Goal: Transaction & Acquisition: Purchase product/service

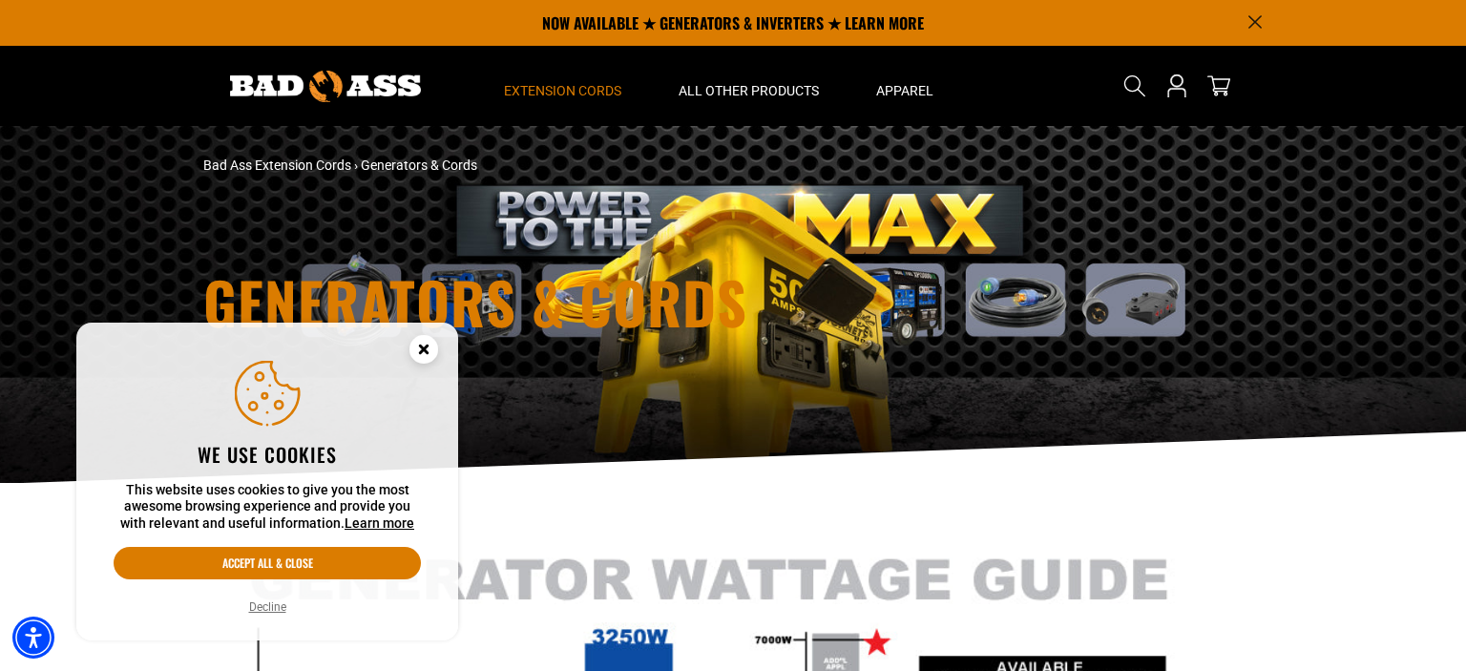
click at [423, 353] on circle "Close this option" at bounding box center [423, 349] width 29 height 29
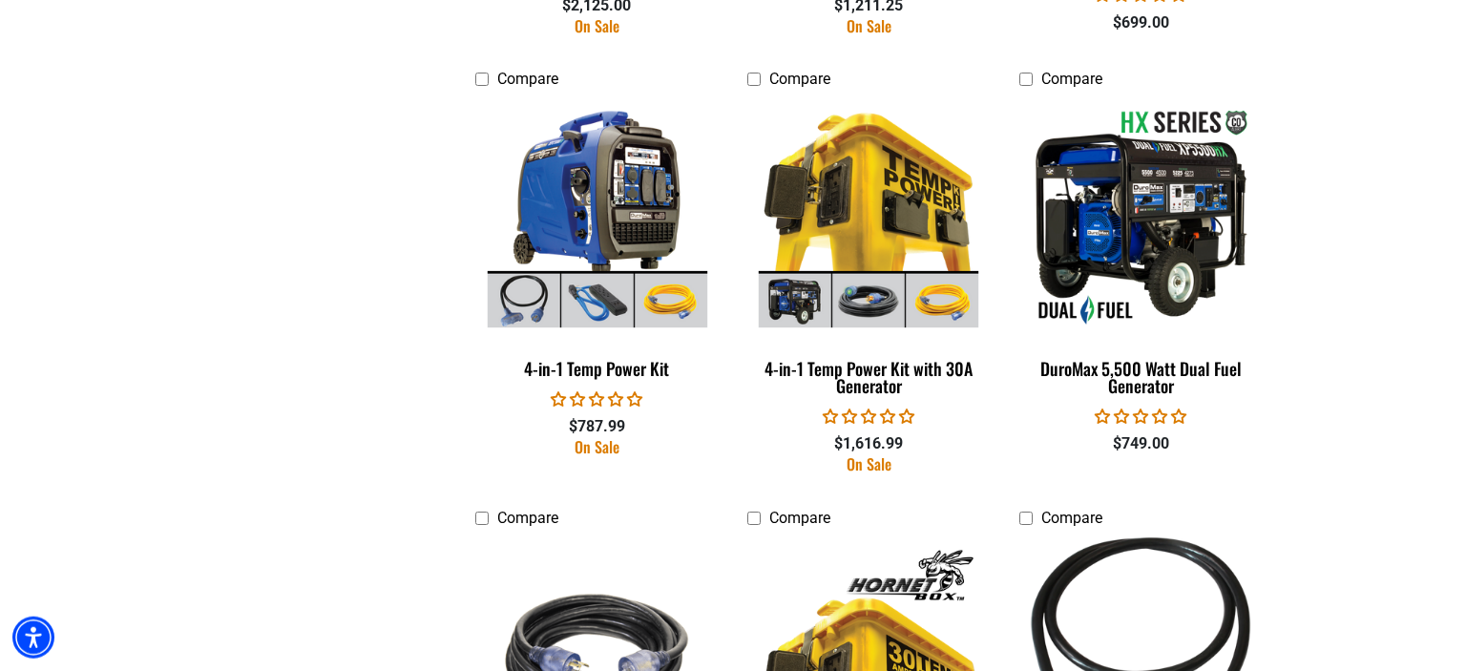
scroll to position [1477, 0]
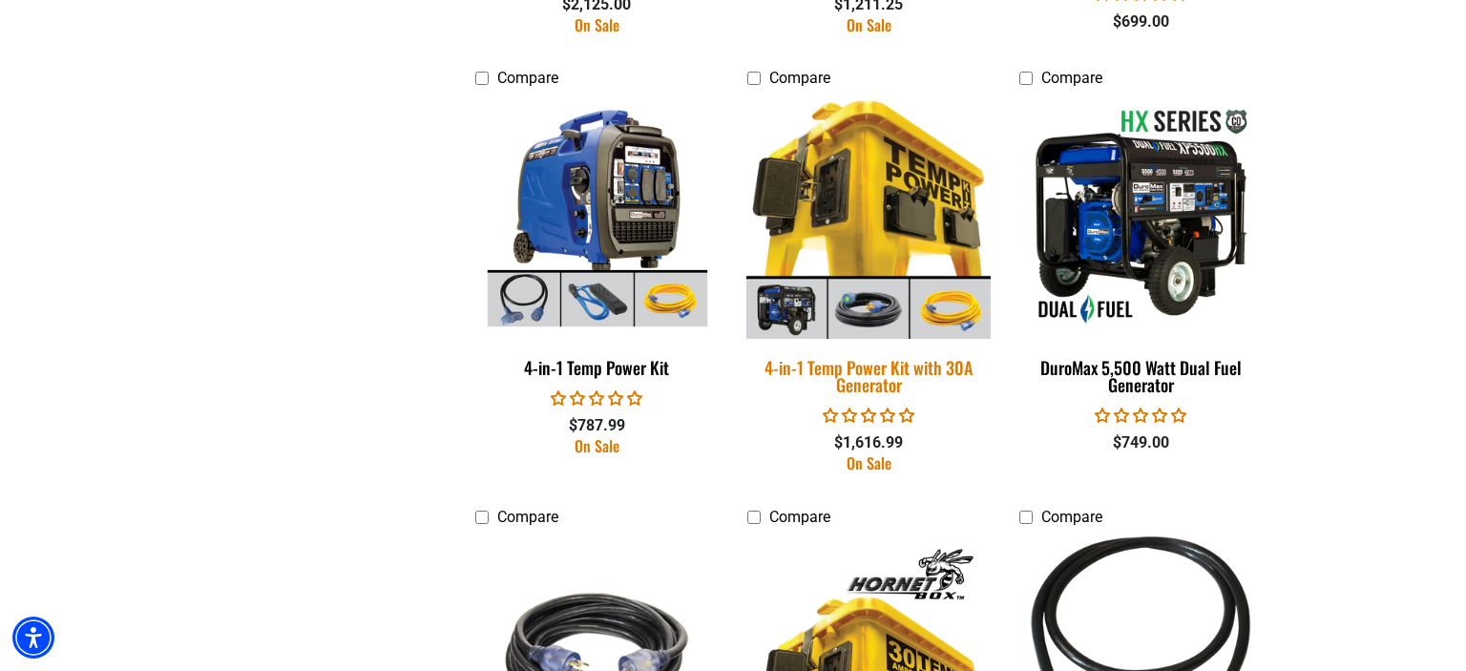
click at [893, 231] on img at bounding box center [868, 216] width 267 height 244
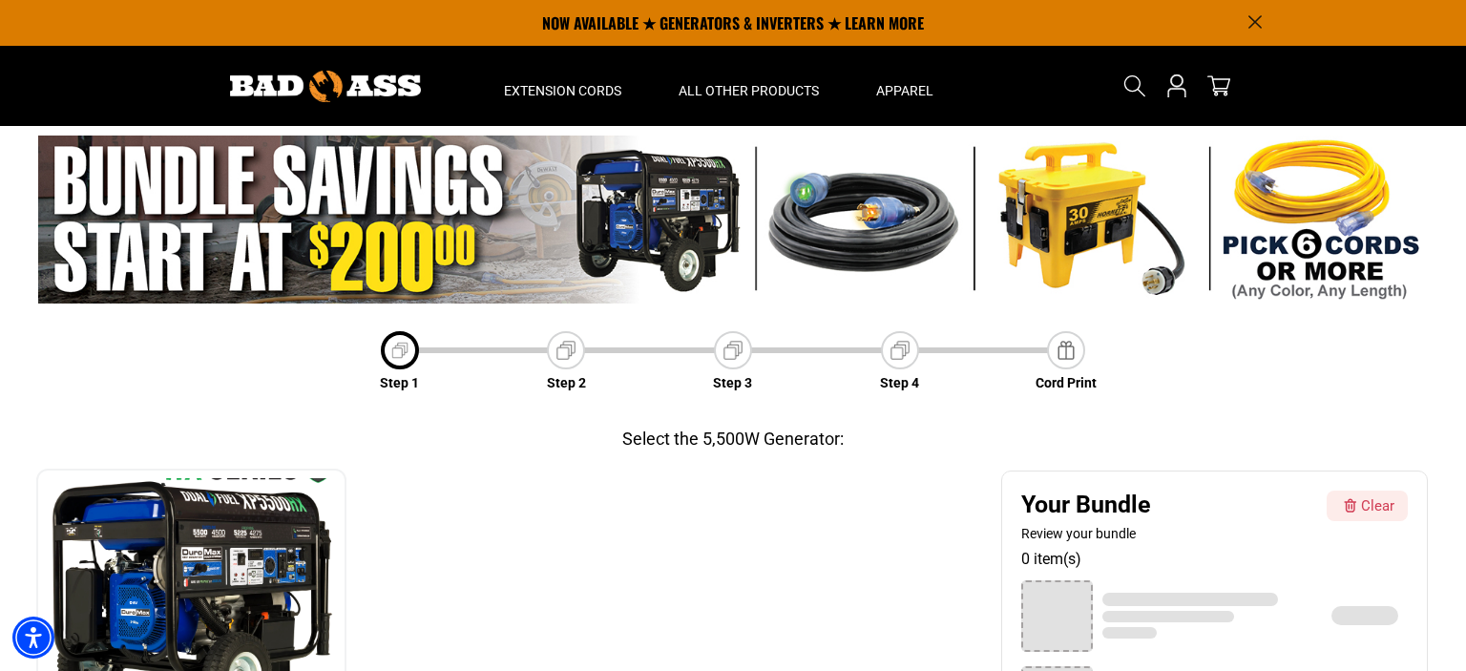
click at [1065, 231] on img at bounding box center [732, 220] width 1389 height 168
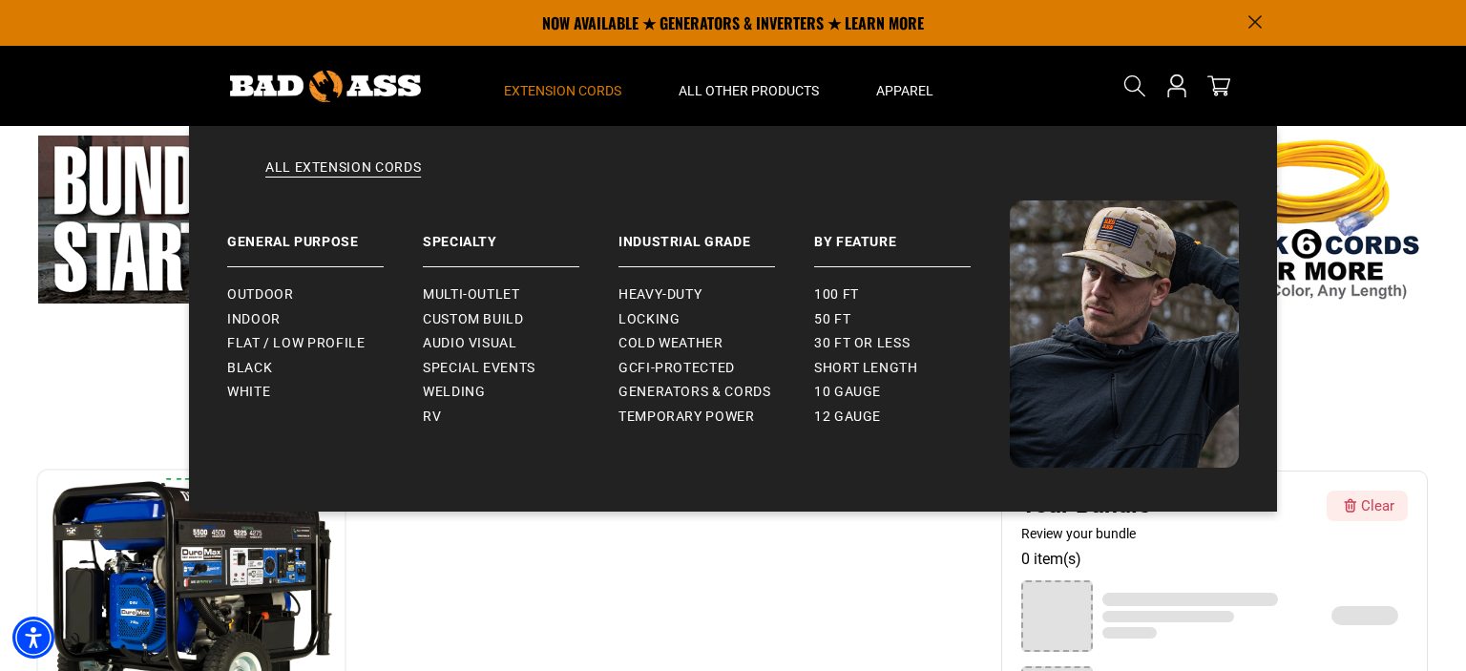
click at [586, 90] on span "Extension Cords" at bounding box center [562, 90] width 117 height 17
click at [593, 87] on span "Extension Cords" at bounding box center [562, 90] width 117 height 17
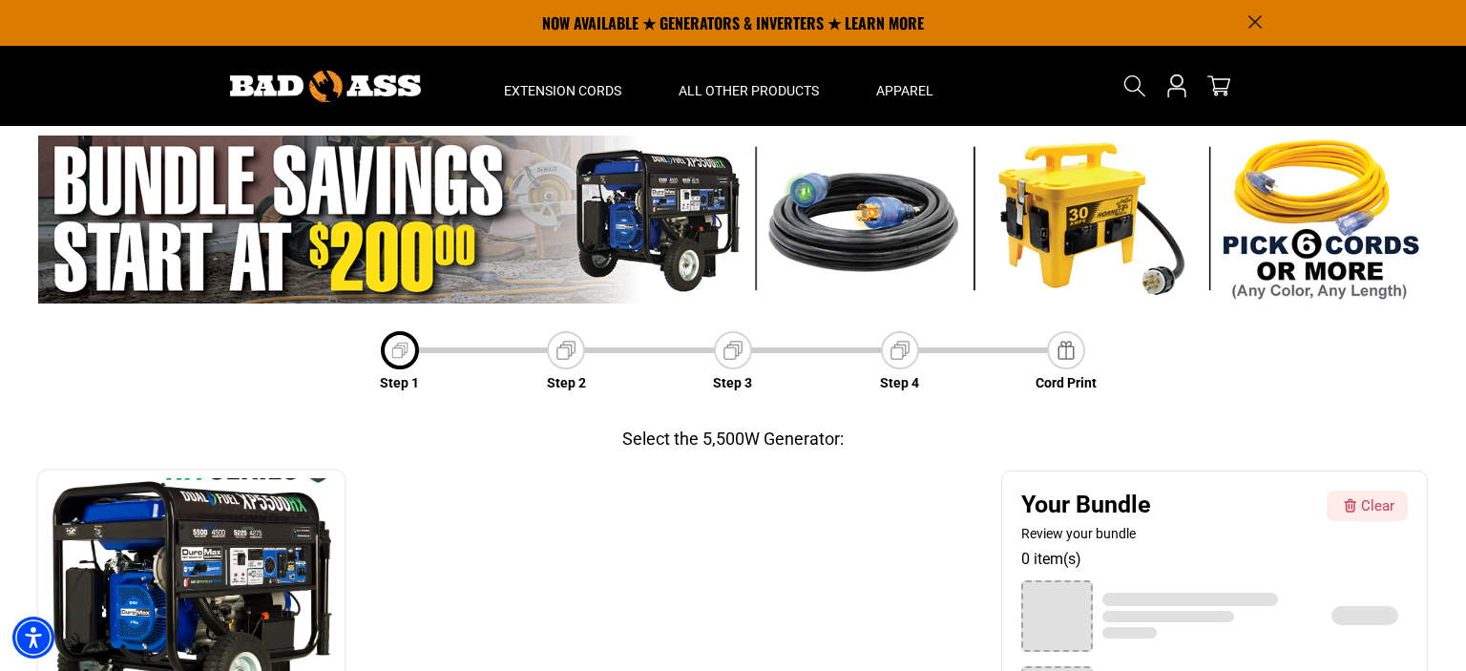
click at [367, 75] on img at bounding box center [325, 86] width 191 height 31
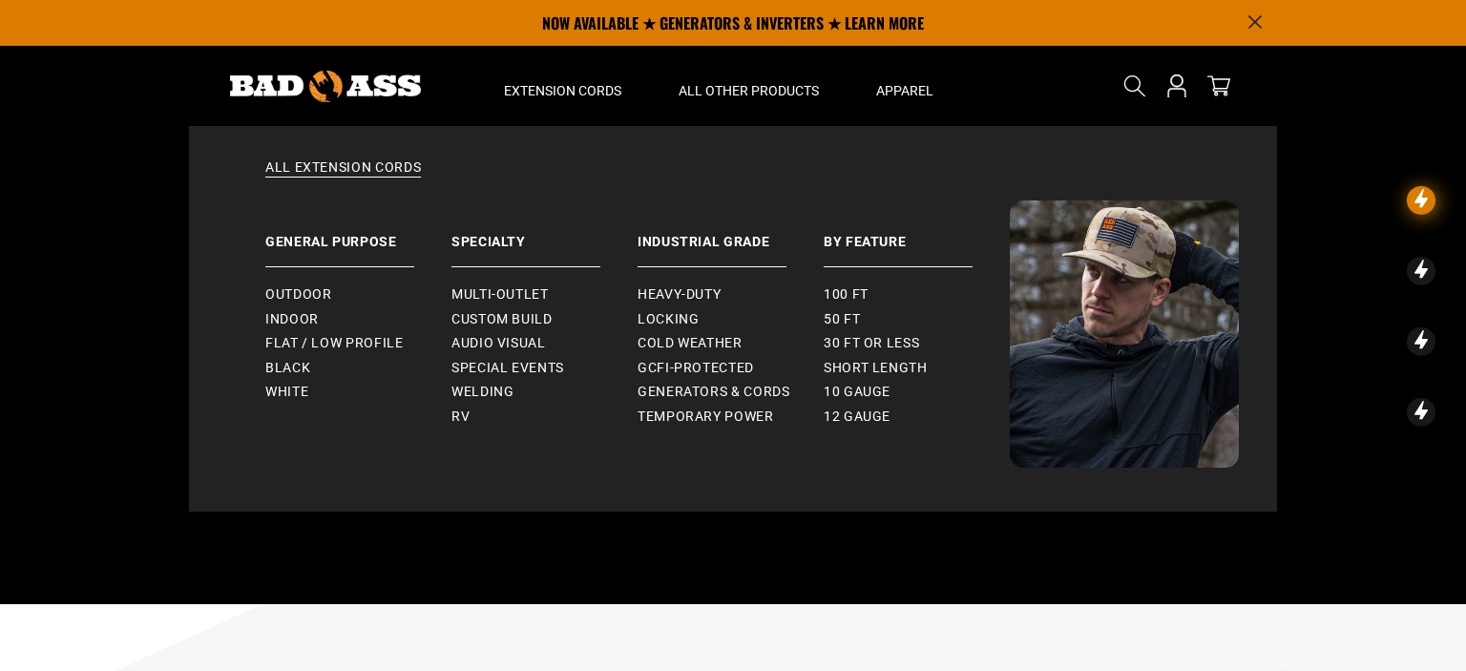
click at [570, 86] on span "Extension Cords" at bounding box center [562, 90] width 117 height 17
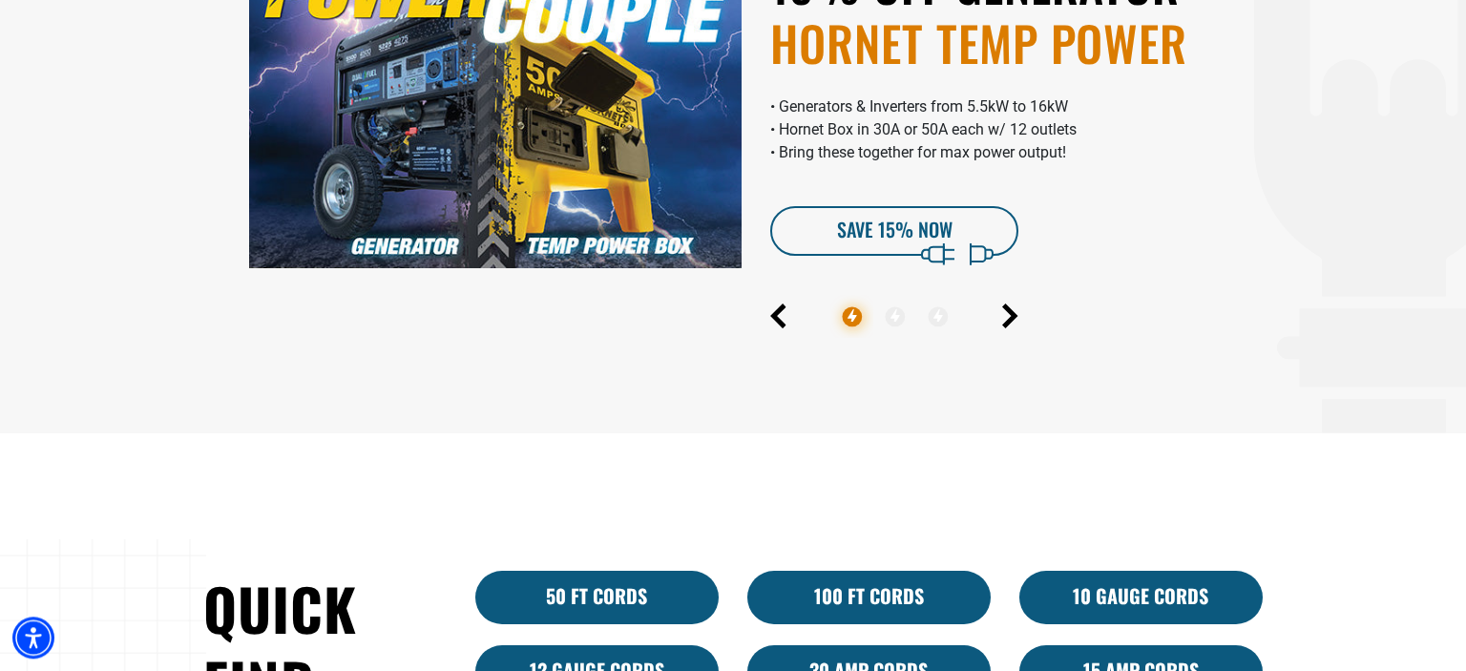
scroll to position [1075, 0]
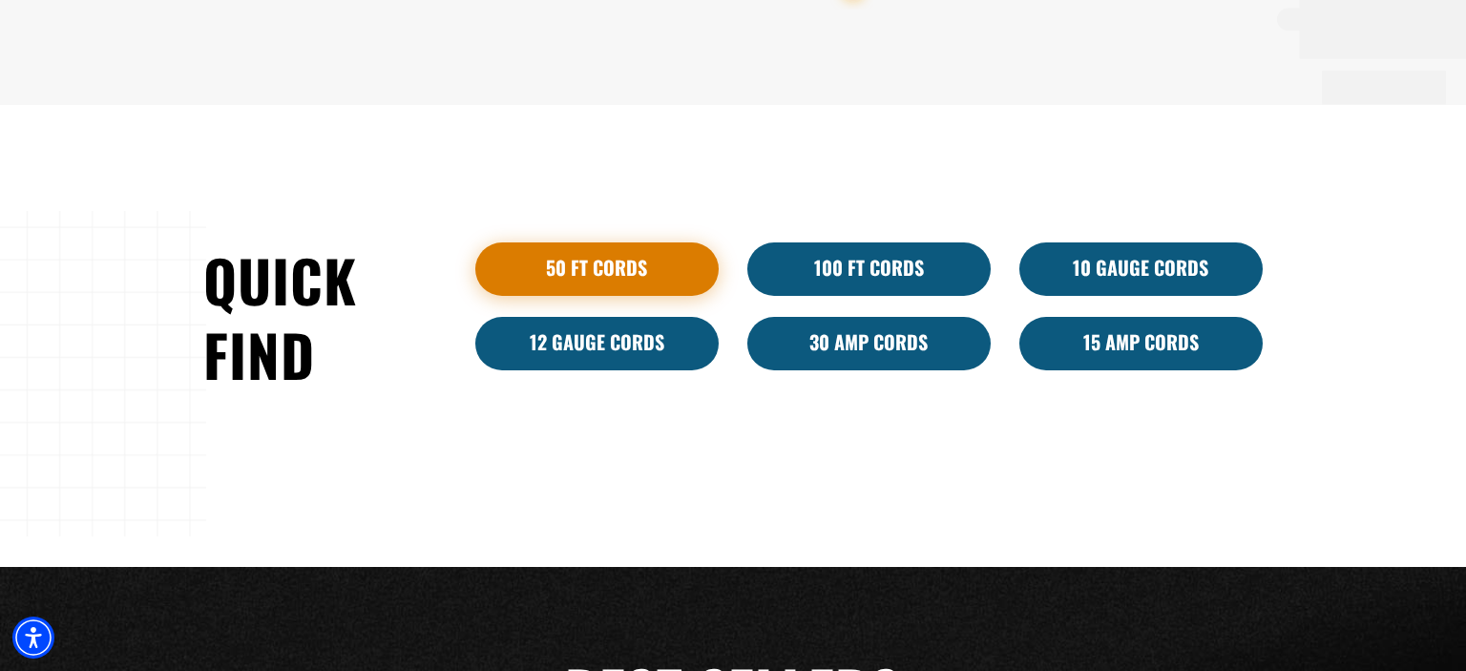
click at [606, 267] on link "50 ft cords" at bounding box center [596, 268] width 243 height 53
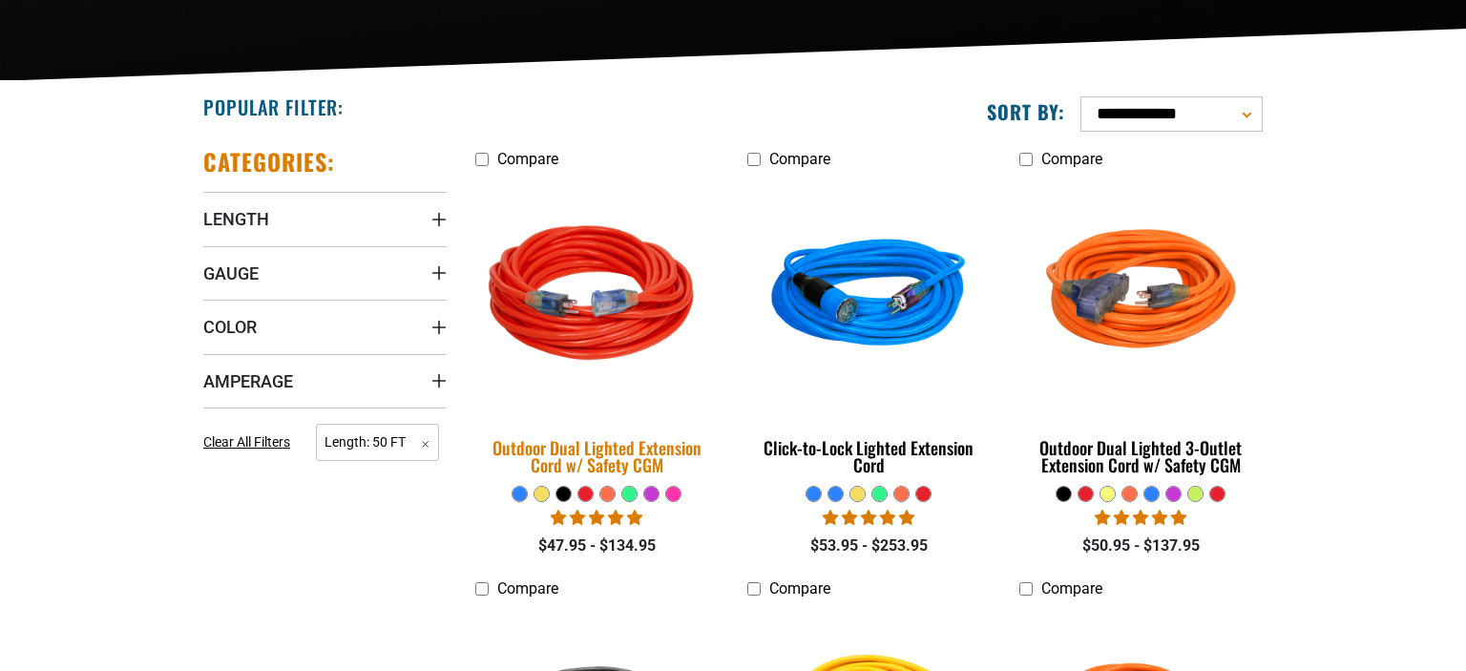
scroll to position [403, 0]
click at [605, 315] on img at bounding box center [597, 297] width 267 height 244
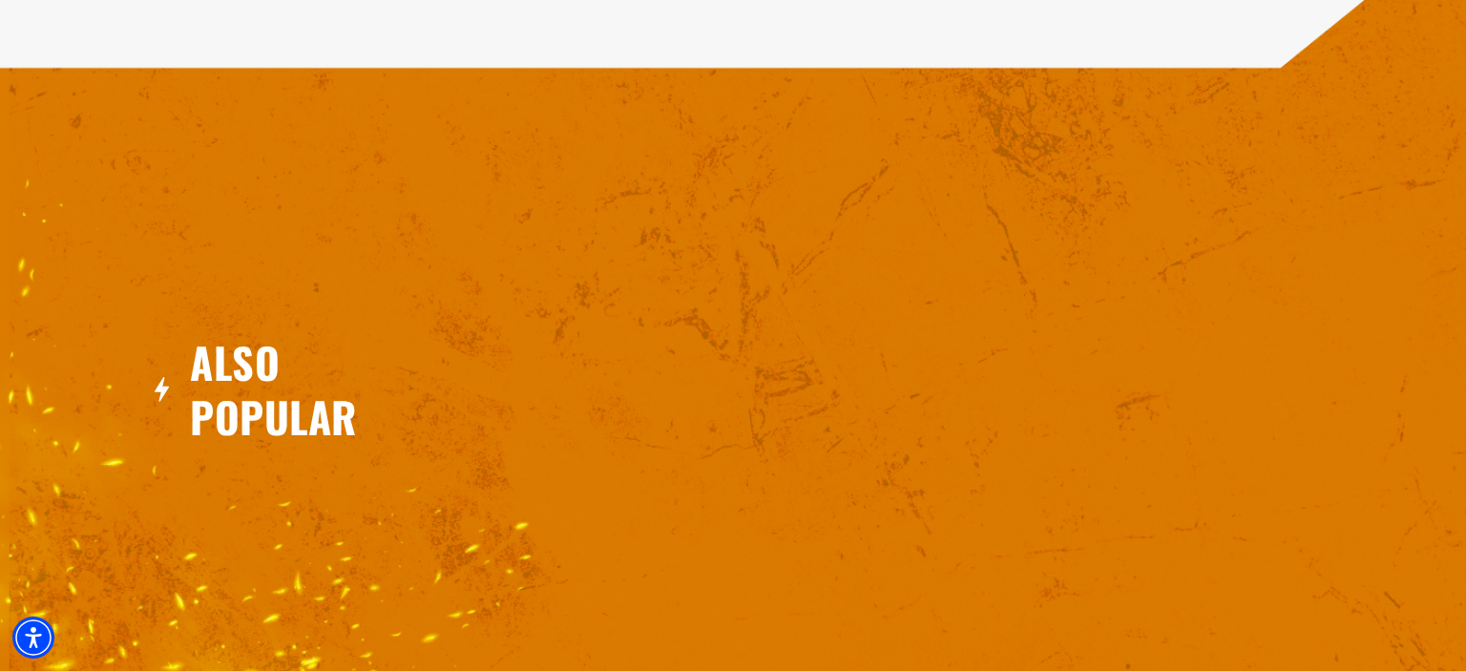
scroll to position [2005, 0]
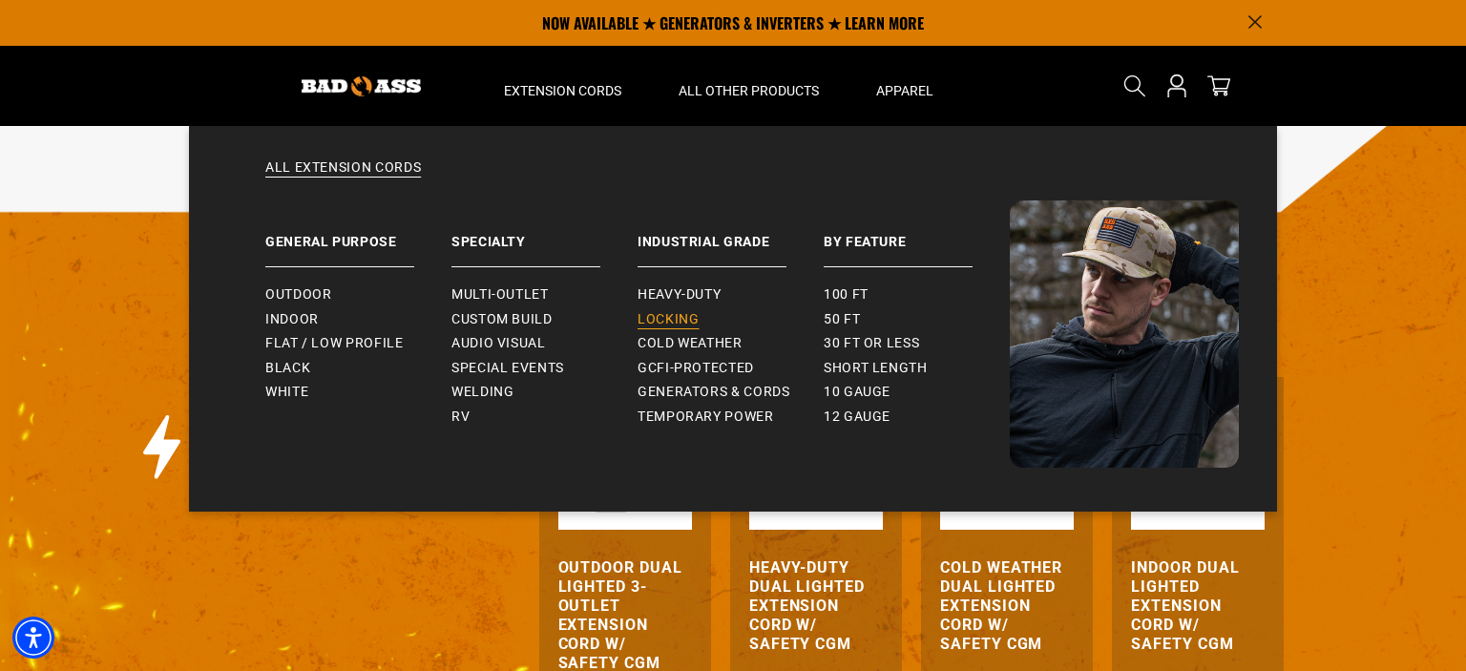
click at [674, 311] on link "Locking" at bounding box center [731, 319] width 186 height 25
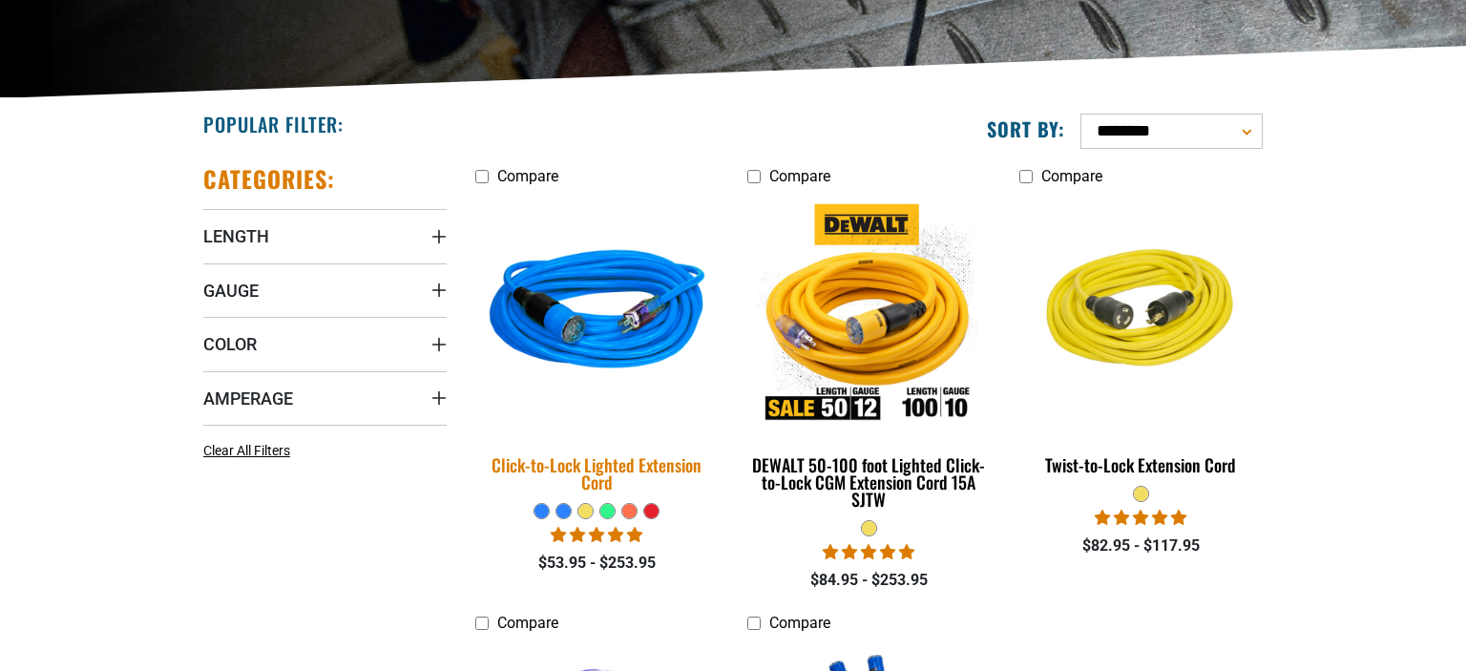
scroll to position [403, 0]
